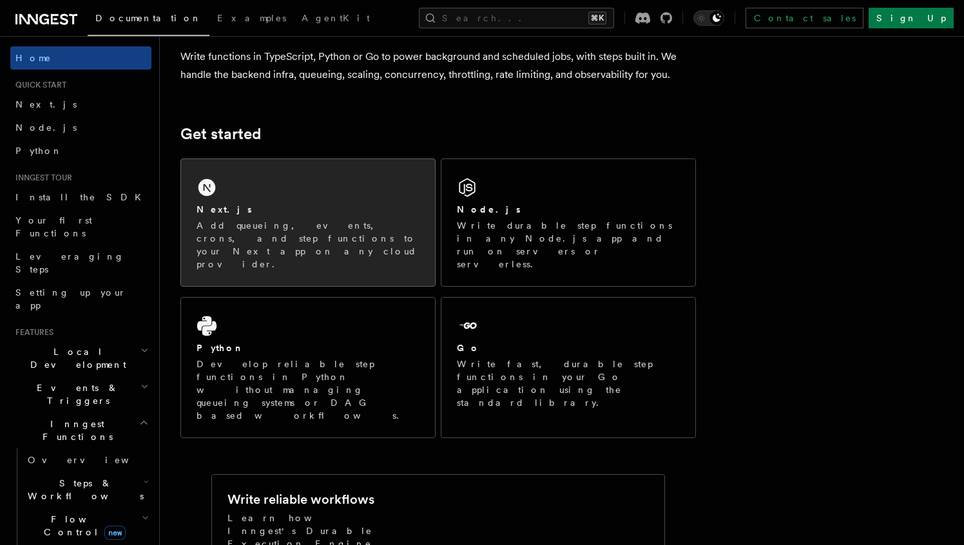
scroll to position [122, 0]
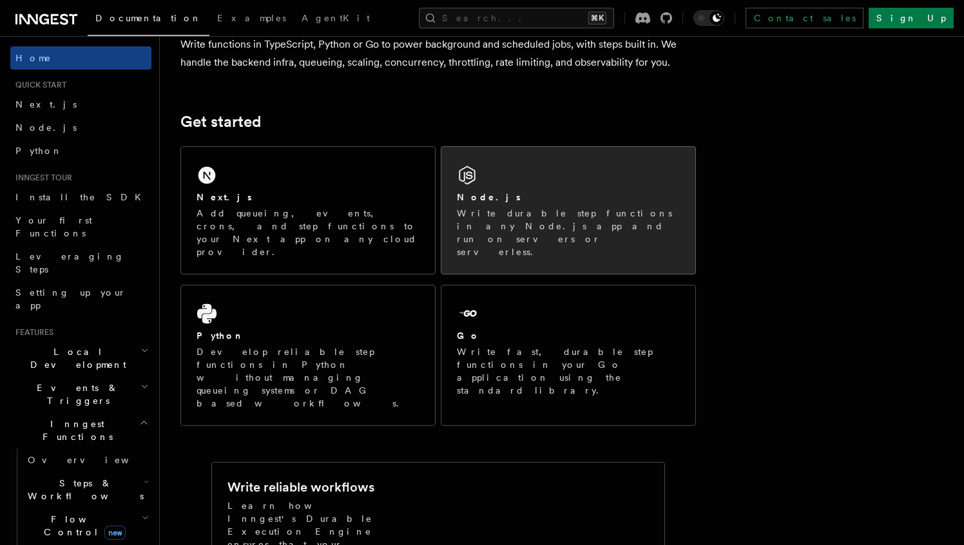
click at [524, 206] on div "Node.js Write durable step functions in any Node.js app and run on servers or s…" at bounding box center [568, 225] width 223 height 68
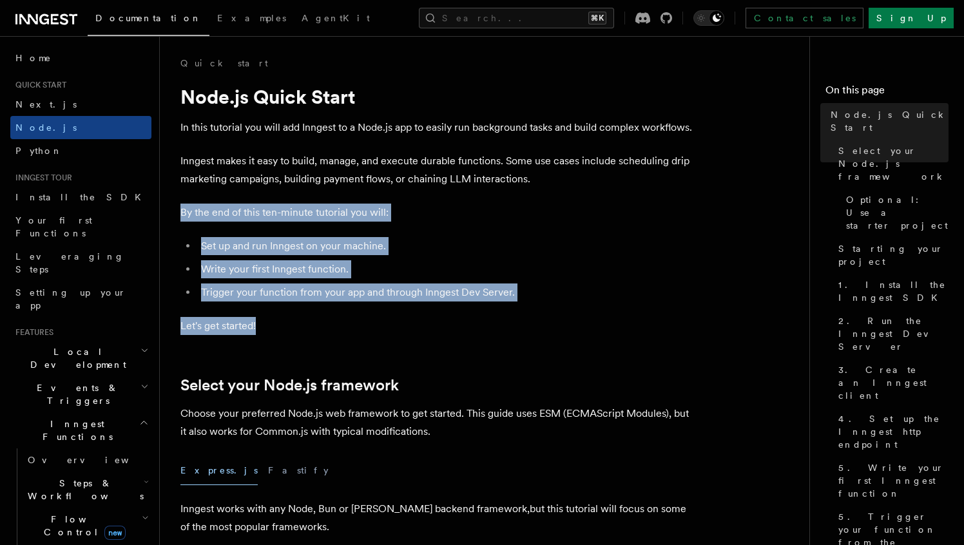
drag, startPoint x: 587, startPoint y: 200, endPoint x: 611, endPoint y: 318, distance: 120.4
click at [611, 318] on p "Let's get started!" at bounding box center [439, 326] width 516 height 18
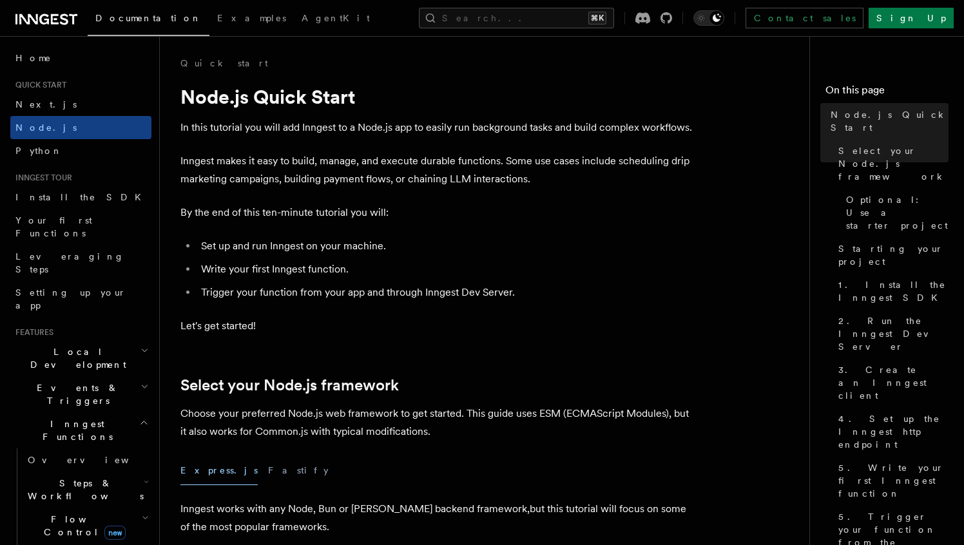
click at [532, 262] on li "Write your first Inngest function." at bounding box center [446, 269] width 499 height 18
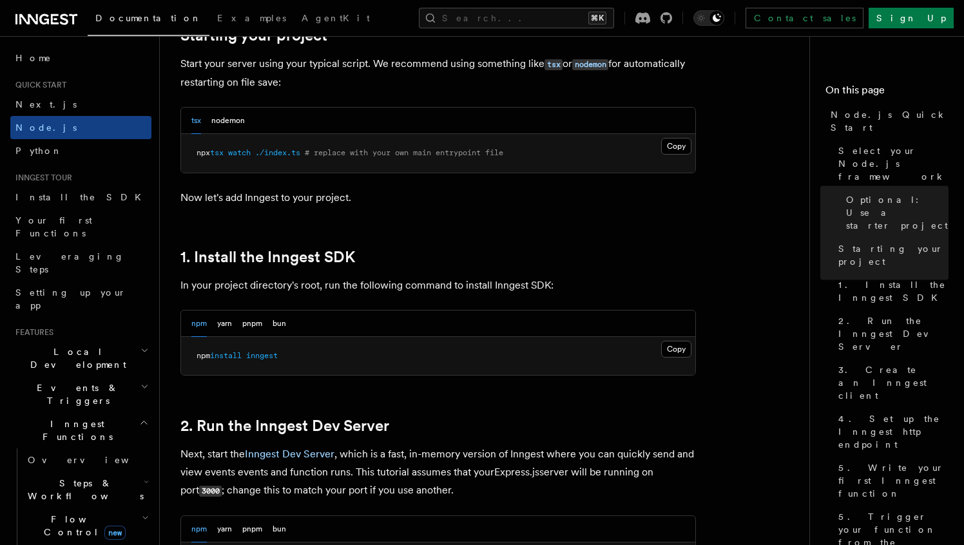
scroll to position [672, 0]
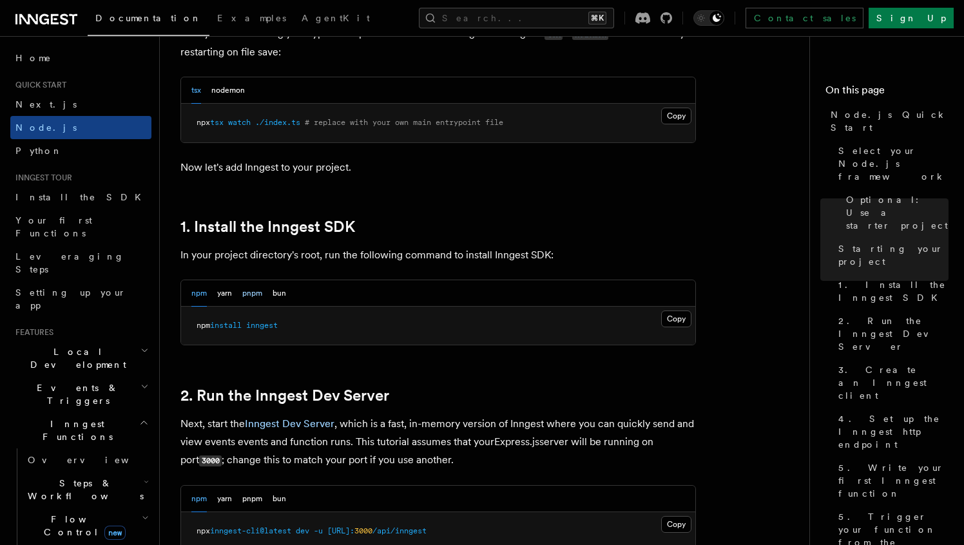
click at [249, 296] on button "pnpm" at bounding box center [252, 293] width 20 height 26
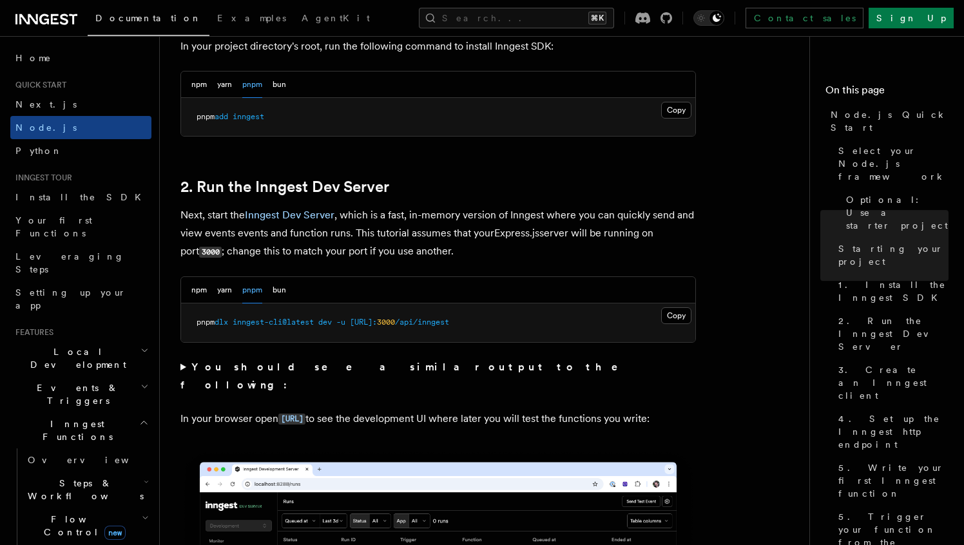
scroll to position [882, 0]
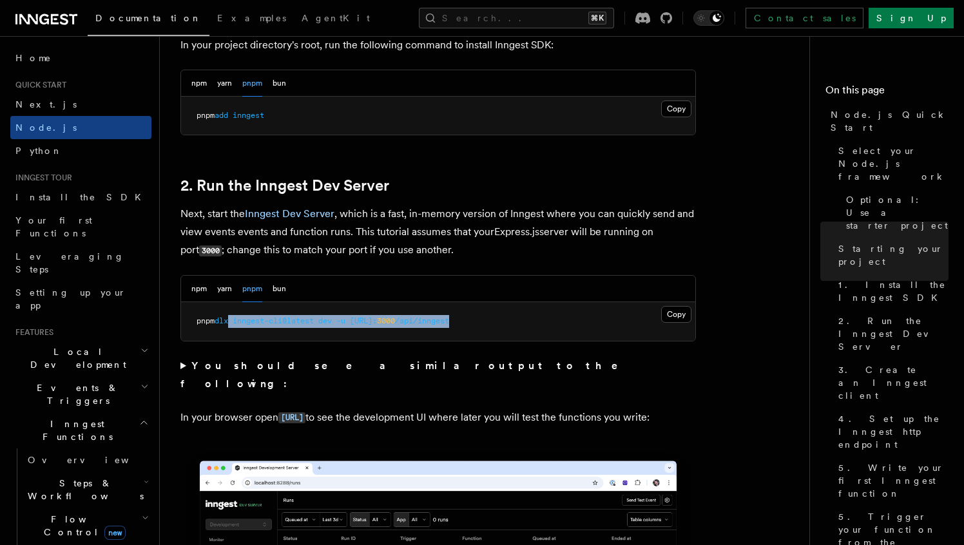
drag, startPoint x: 235, startPoint y: 326, endPoint x: 325, endPoint y: 329, distance: 89.7
click at [325, 329] on pre "pnpm dlx inngest-cli@latest dev -u http://localhost: 3000 /api/inngest" at bounding box center [438, 321] width 514 height 39
click at [367, 331] on pre "pnpm dlx inngest-cli@latest dev -u http://localhost: 3000 /api/inngest" at bounding box center [438, 321] width 514 height 39
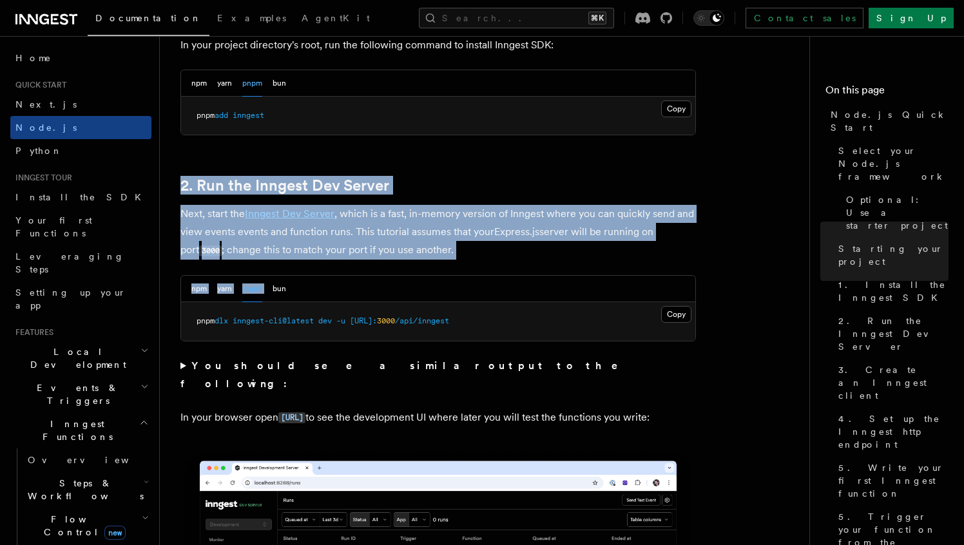
drag, startPoint x: 477, startPoint y: 262, endPoint x: 482, endPoint y: 164, distance: 97.5
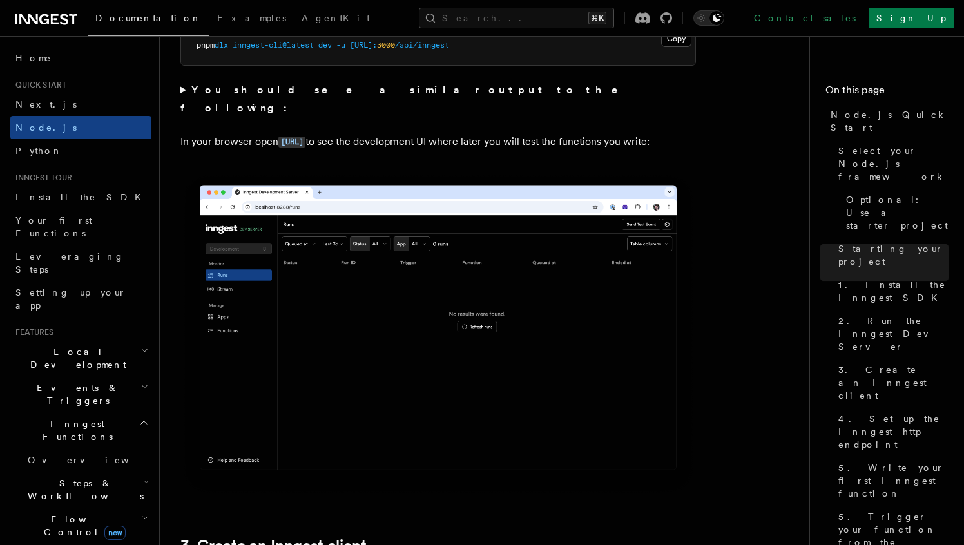
scroll to position [1164, 0]
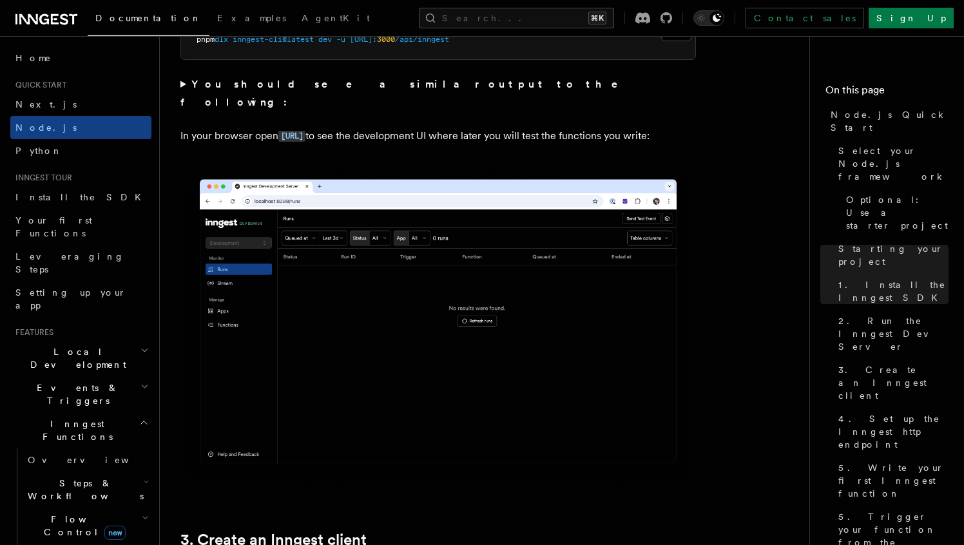
drag, startPoint x: 397, startPoint y: 144, endPoint x: 418, endPoint y: 62, distance: 84.4
click at [446, 79] on summary "You should see a similar output to the following:" at bounding box center [439, 93] width 516 height 36
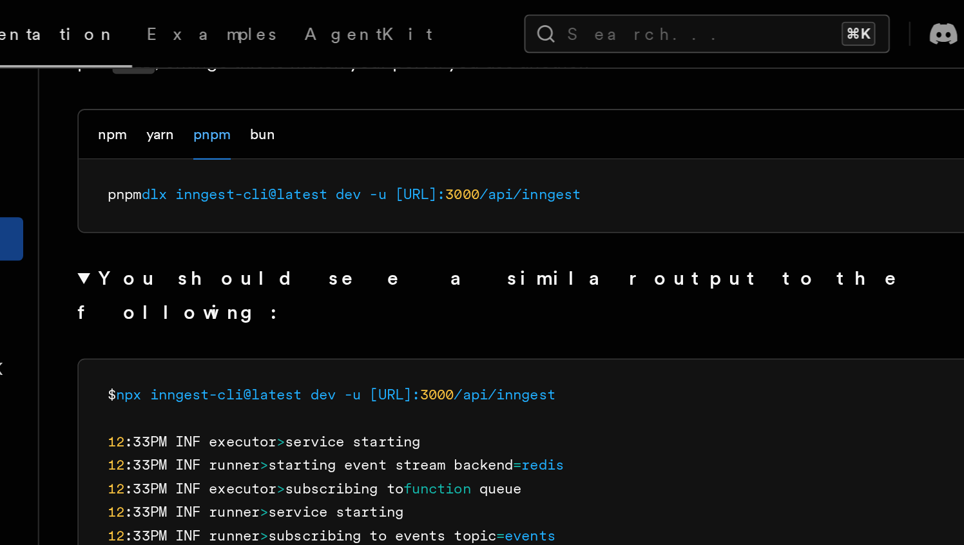
scroll to position [1081, 0]
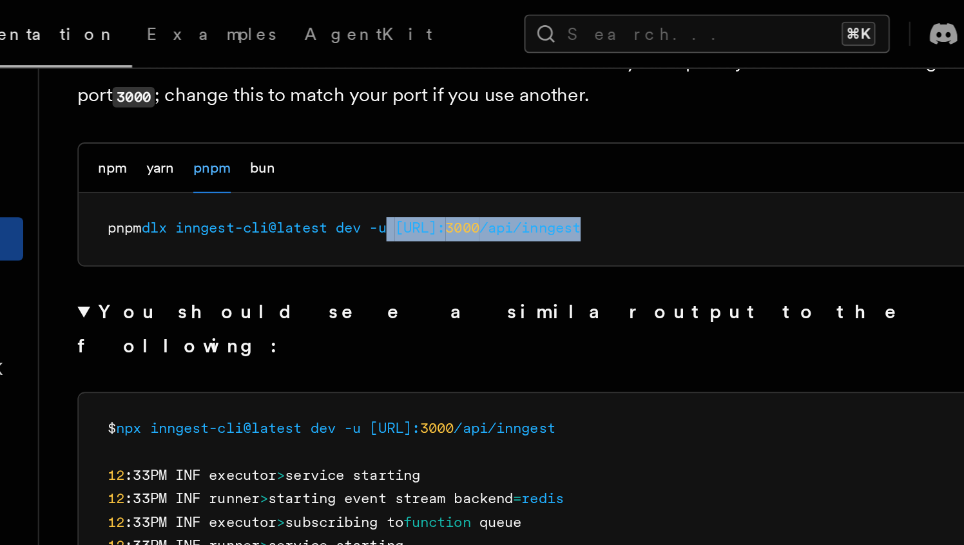
drag, startPoint x: 513, startPoint y: 128, endPoint x: 356, endPoint y: 123, distance: 157.4
click at [356, 123] on pre "pnpm dlx inngest-cli@latest dev -u http://localhost: 3000 /api/inngest" at bounding box center [438, 122] width 514 height 39
click at [540, 120] on pre "pnpm dlx inngest-cli@latest dev -u http://localhost: 3000 /api/inngest" at bounding box center [438, 122] width 514 height 39
drag, startPoint x: 540, startPoint y: 120, endPoint x: 358, endPoint y: 123, distance: 181.2
click at [358, 123] on pre "pnpm dlx inngest-cli@latest dev -u http://localhost: 3000 /api/inngest" at bounding box center [438, 122] width 514 height 39
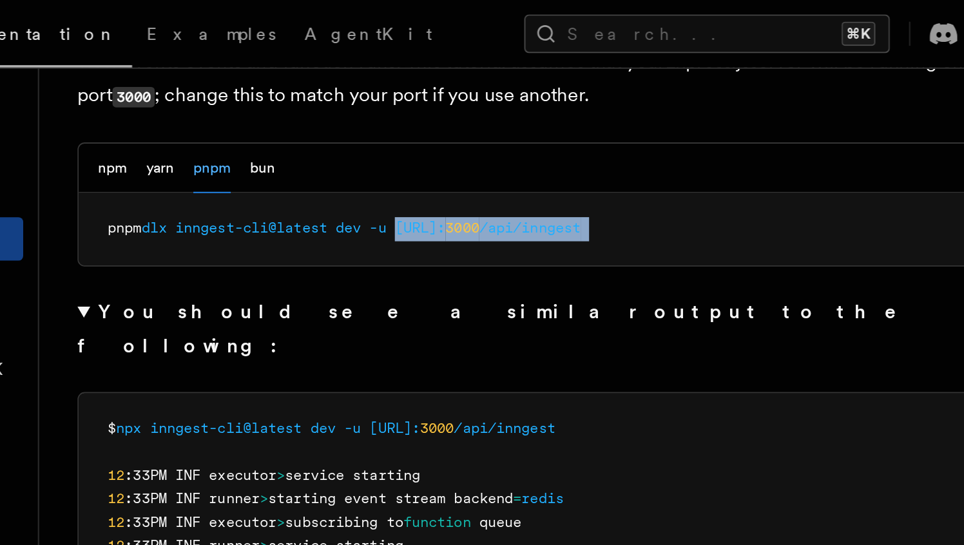
click at [366, 138] on pre "pnpm dlx inngest-cli@latest dev -u http://localhost: 3000 /api/inngest" at bounding box center [438, 122] width 514 height 39
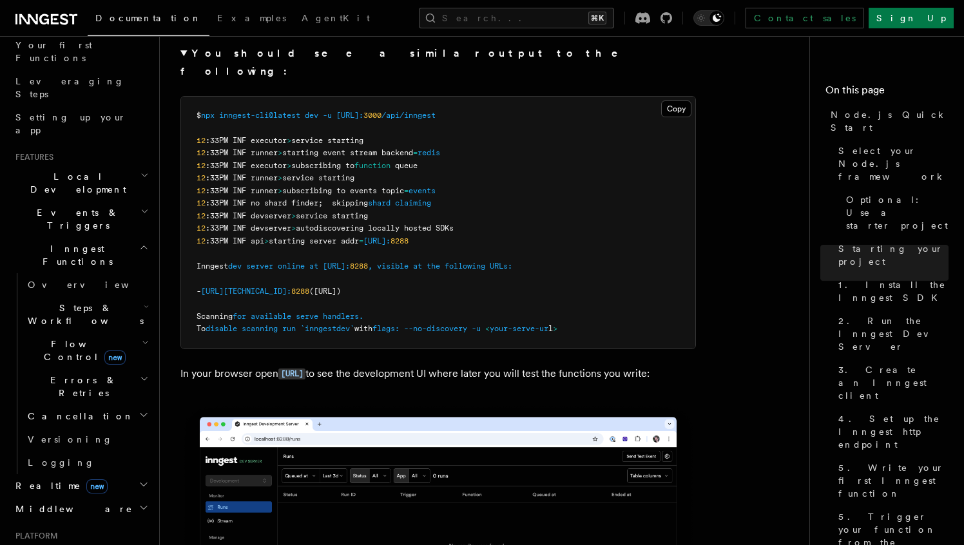
scroll to position [191, 0]
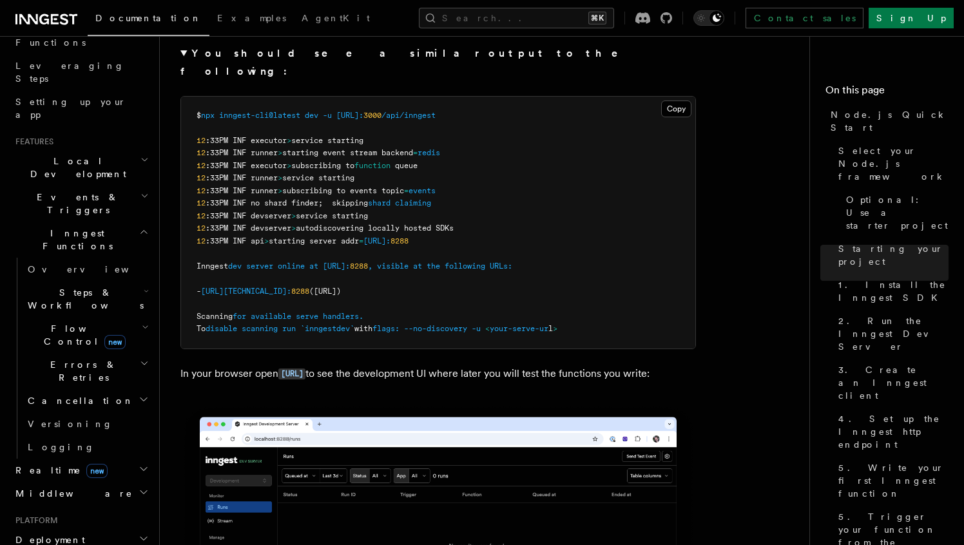
click at [144, 286] on icon "button" at bounding box center [146, 291] width 5 height 10
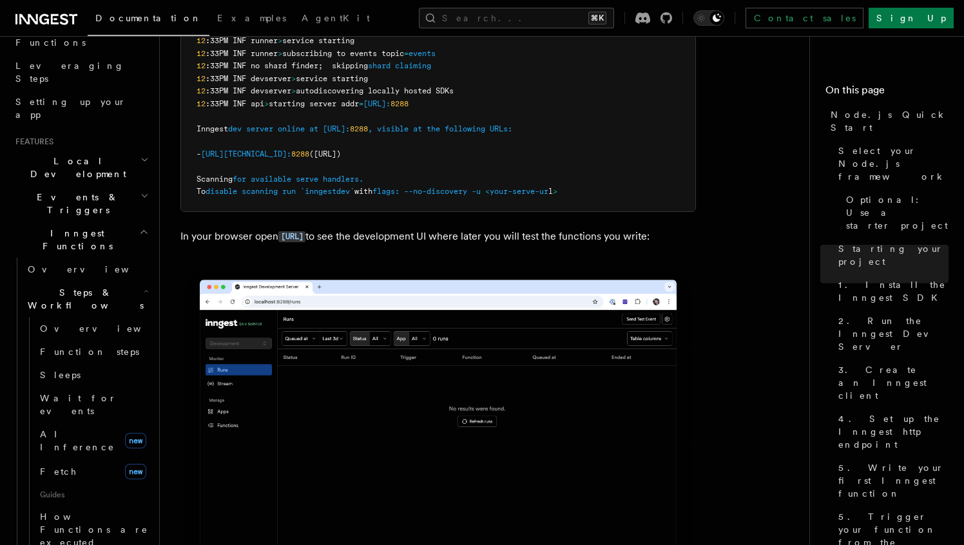
scroll to position [1329, 0]
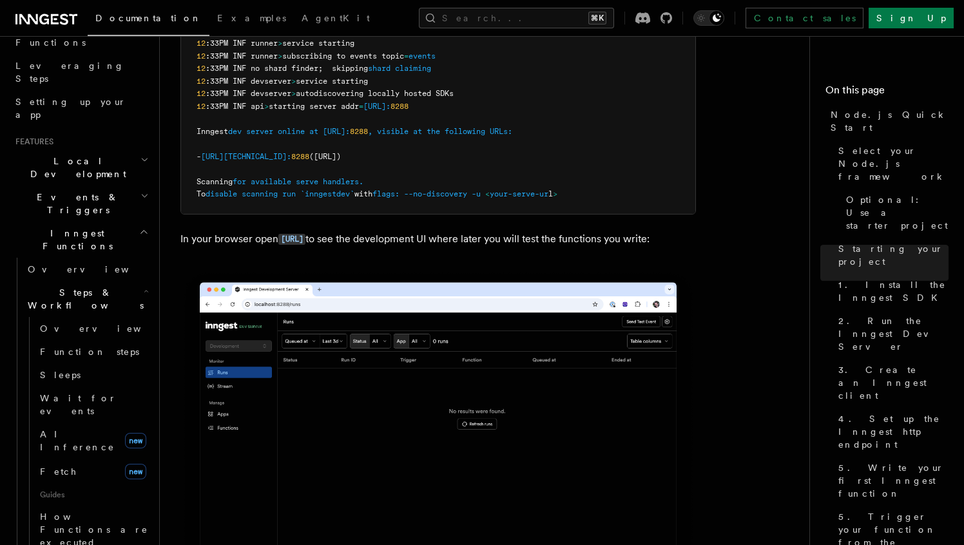
click at [596, 112] on pre "$ npx inngest-cli@latest dev -u http://localhost: 3000 /api/inngest 12 :33PM IN…" at bounding box center [438, 88] width 514 height 252
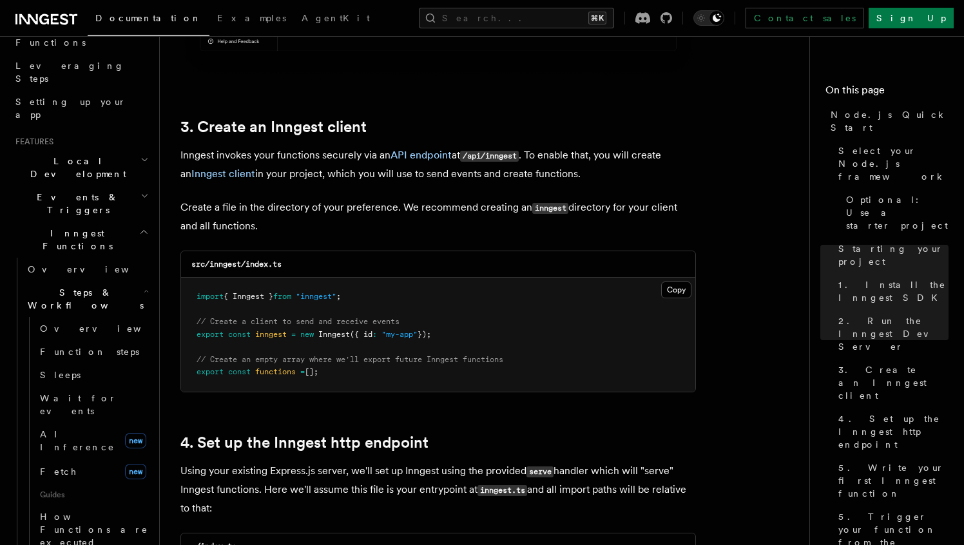
scroll to position [1845, 0]
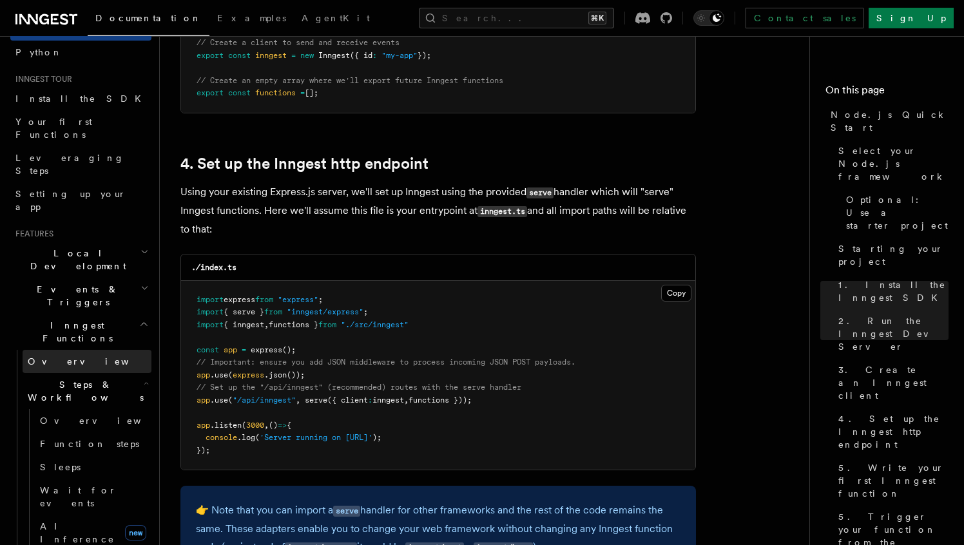
scroll to position [0, 0]
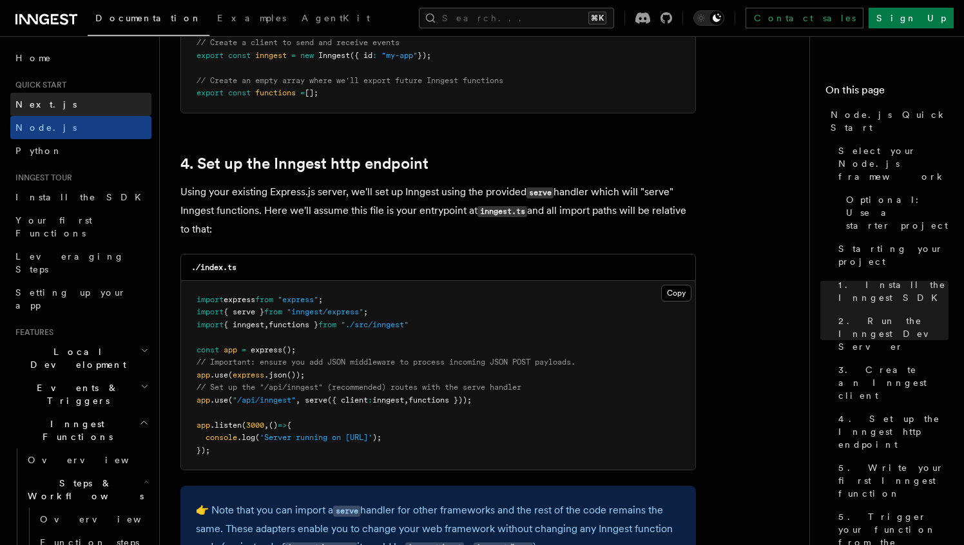
click at [55, 110] on link "Next.js" at bounding box center [80, 104] width 141 height 23
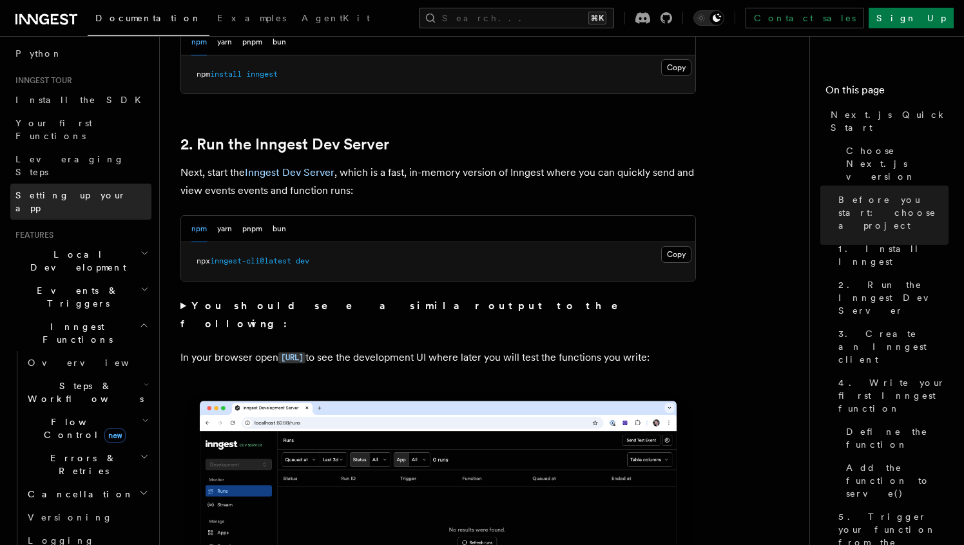
scroll to position [93, 0]
